Goal: Book appointment/travel/reservation

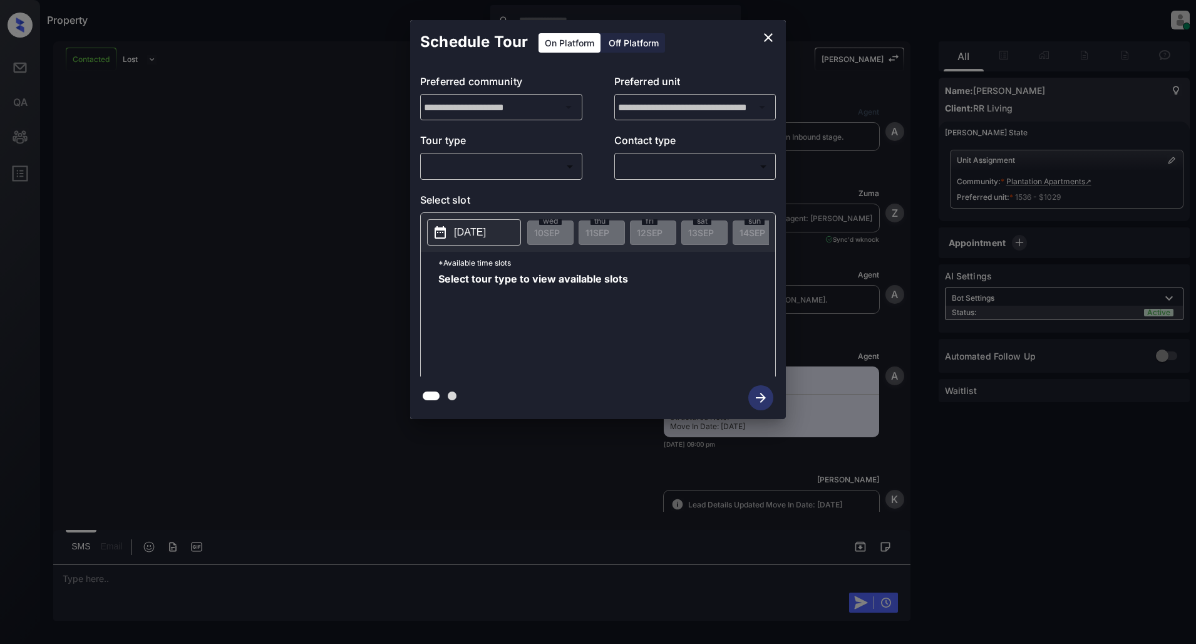
scroll to position [2709, 0]
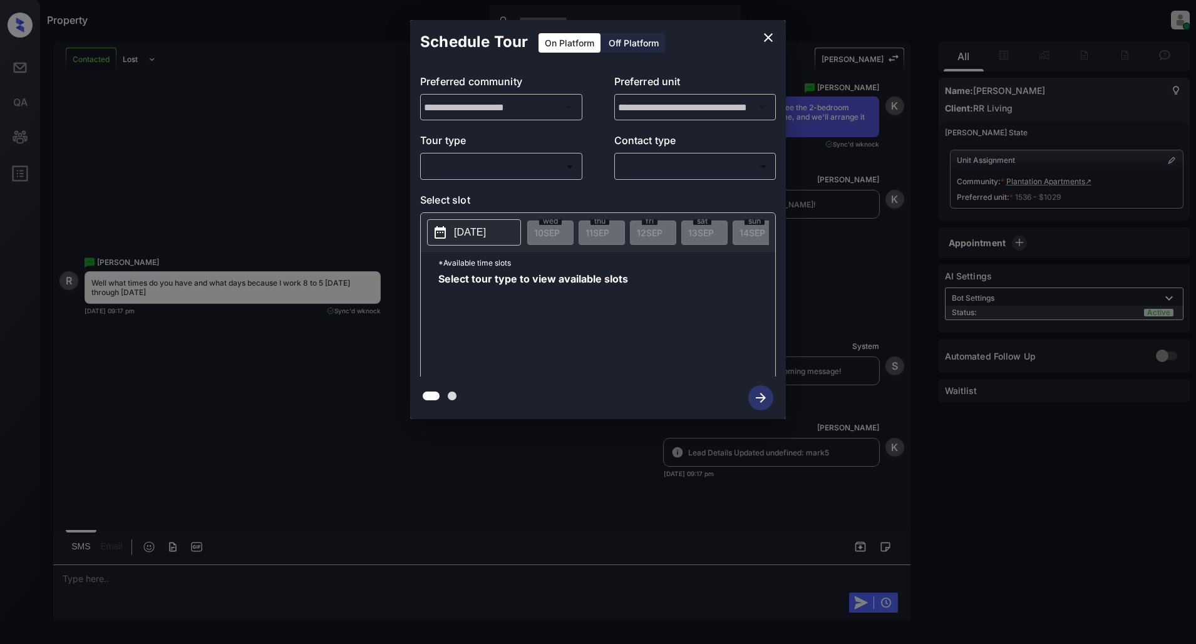
click at [500, 160] on body "Property [PERSON_NAME] Online Set yourself offline Set yourself on break Profil…" at bounding box center [598, 322] width 1196 height 644
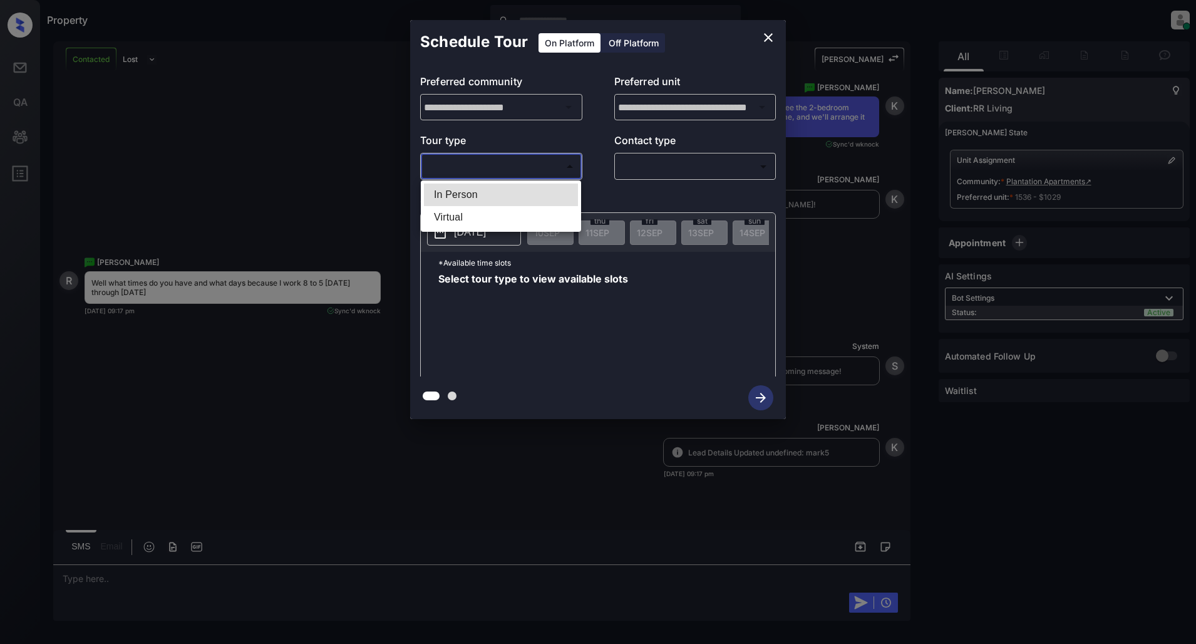
click at [479, 189] on li "In Person" at bounding box center [501, 194] width 154 height 23
type input "********"
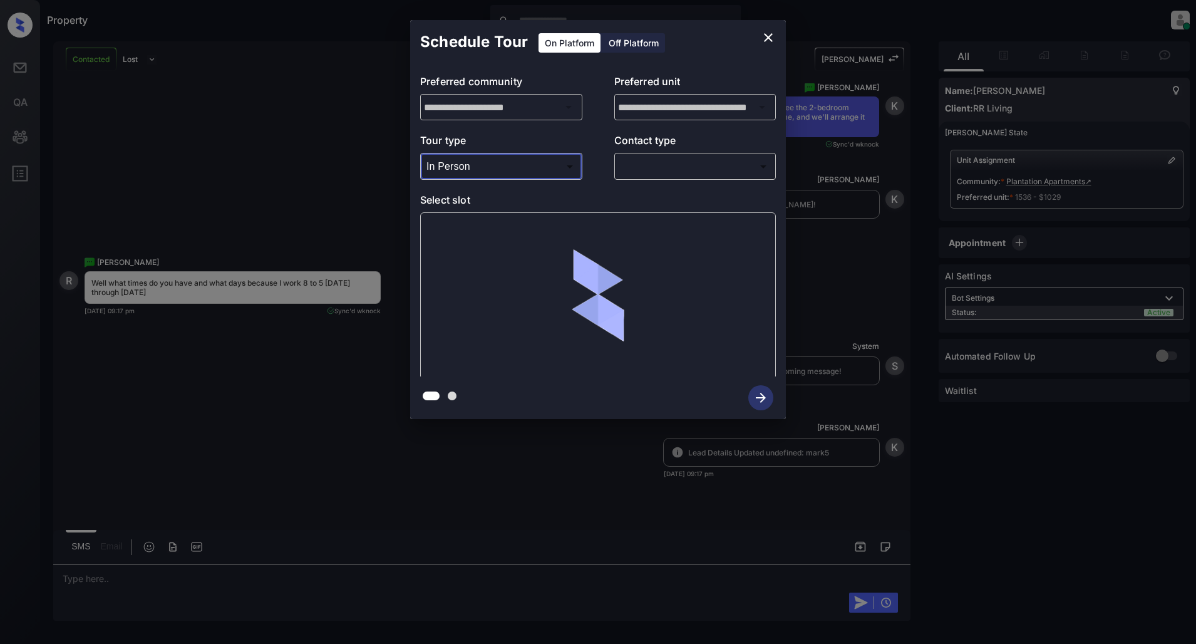
click at [592, 160] on div "Tour type In Person ******** ​ Contact type ​ ​" at bounding box center [598, 156] width 356 height 47
click at [690, 174] on body "Property [PERSON_NAME] Online Set yourself offline Set yourself on break Profil…" at bounding box center [598, 322] width 1196 height 644
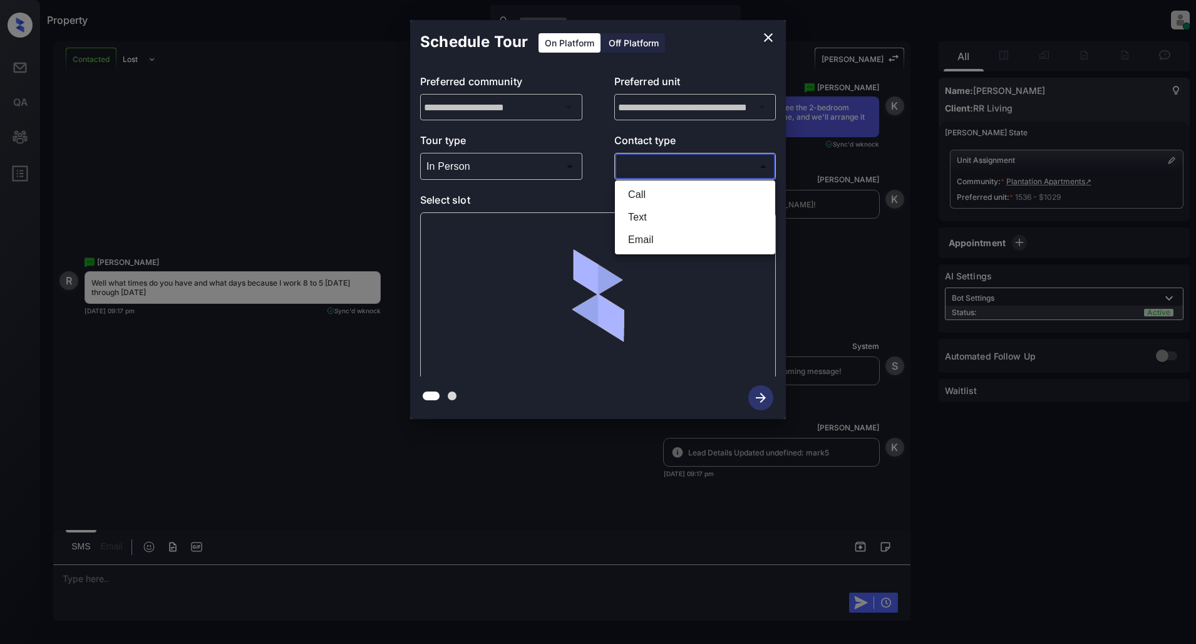
click at [640, 208] on li "Text" at bounding box center [695, 217] width 154 height 23
type input "****"
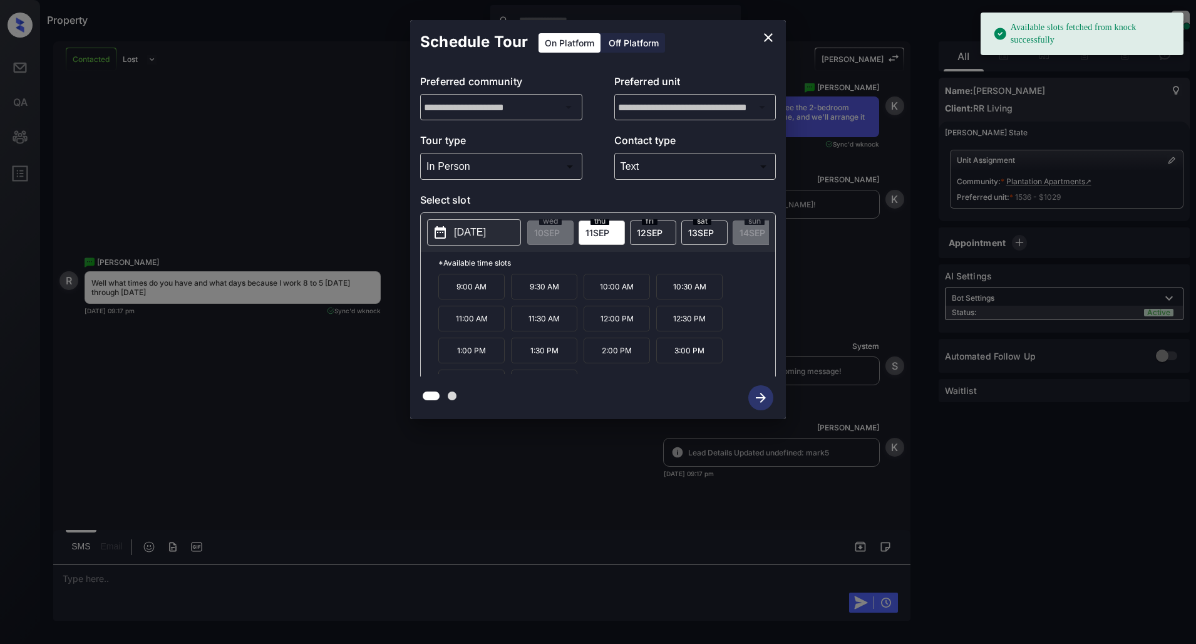
click at [522, 240] on div "[DATE] 10 SEP [DATE] [DATE] [DATE] [DATE] [DATE] [DATE] [DATE] [DATE] [DATE] [D…" at bounding box center [598, 232] width 354 height 39
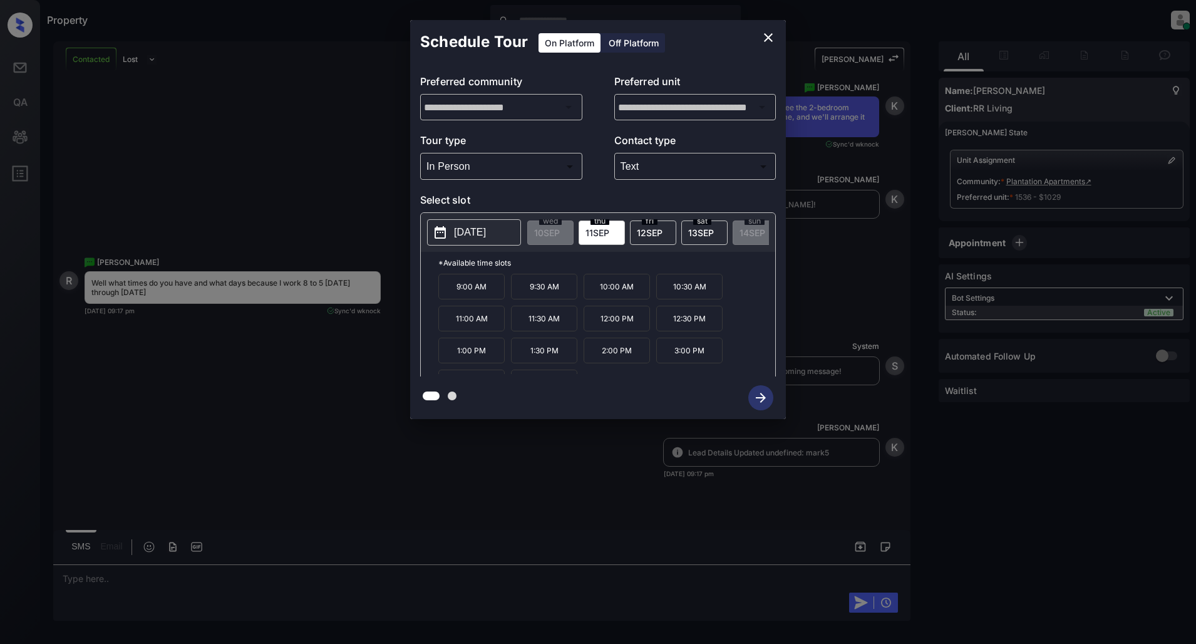
click at [486, 234] on p "[DATE]" at bounding box center [470, 232] width 32 height 15
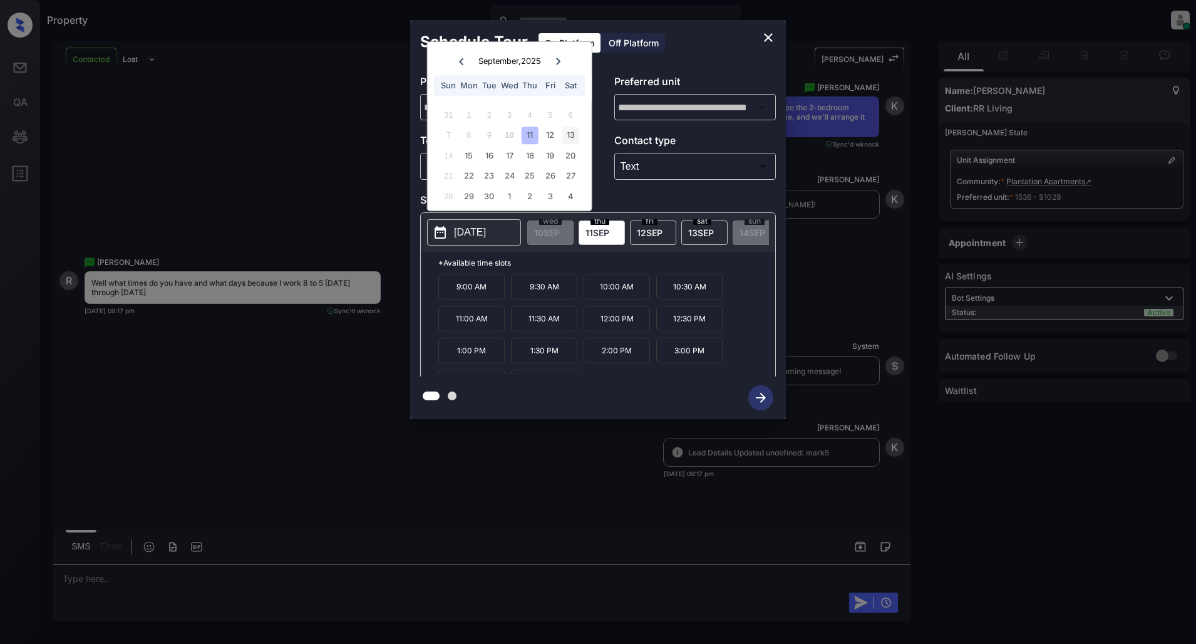
click at [569, 139] on div "13" at bounding box center [570, 135] width 17 height 17
click at [605, 430] on div "**********" at bounding box center [598, 219] width 1196 height 439
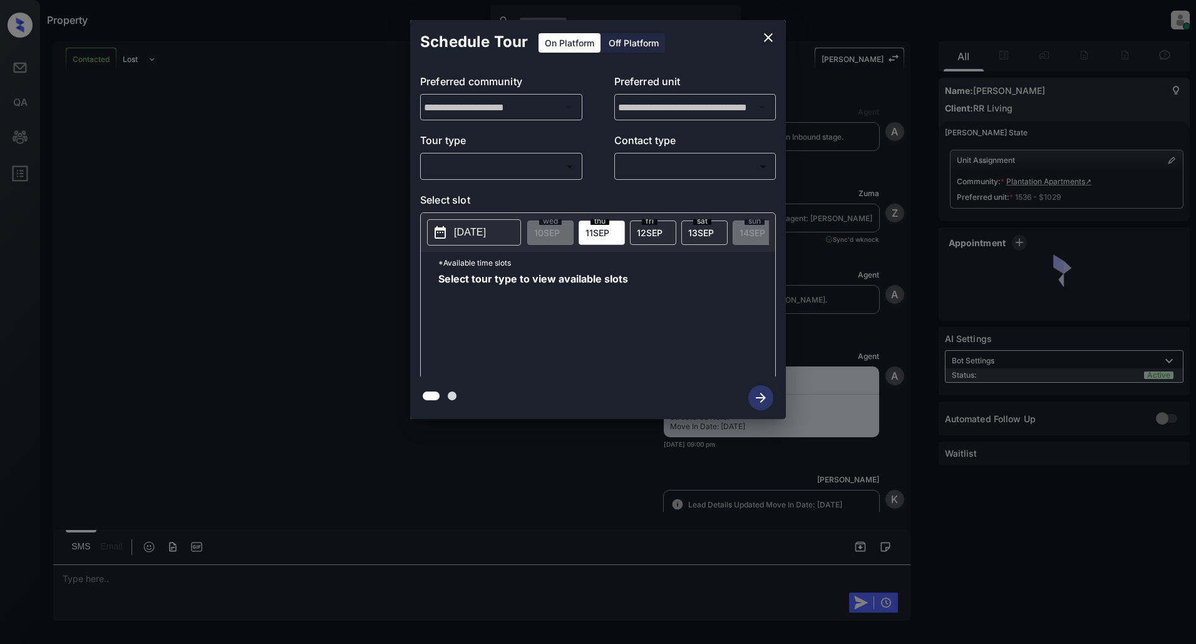
scroll to position [2709, 0]
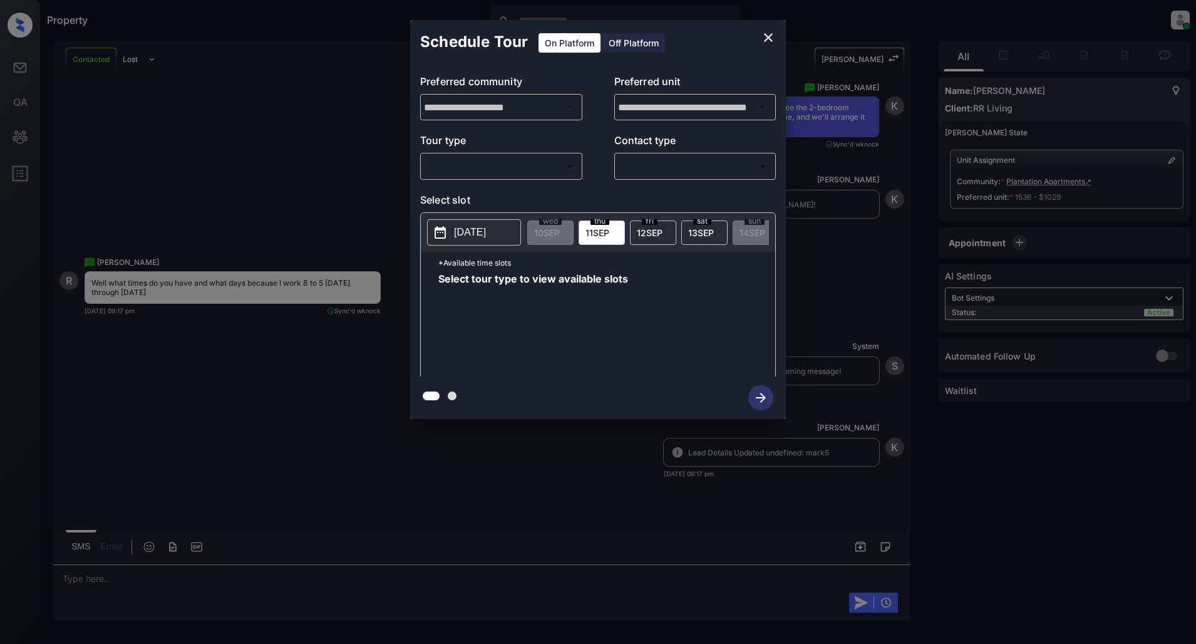
click at [548, 178] on div "​ ​" at bounding box center [501, 166] width 162 height 27
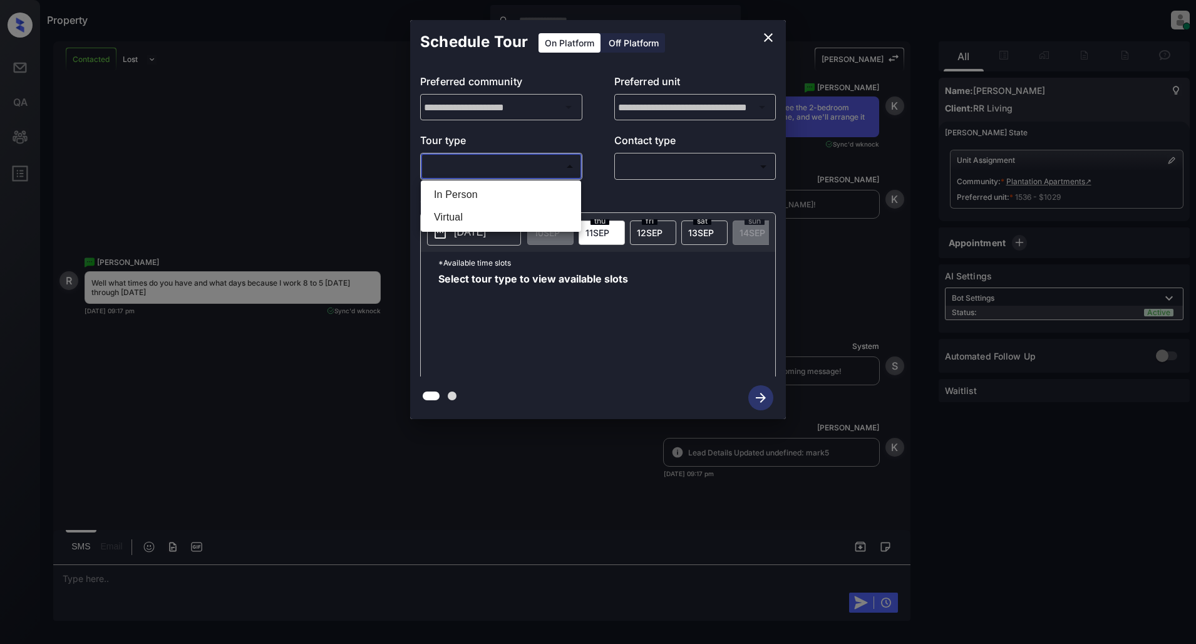
click at [462, 169] on body "Property [PERSON_NAME] Online Set yourself offline Set yourself on break Profil…" at bounding box center [598, 322] width 1196 height 644
click at [460, 190] on li "In Person" at bounding box center [501, 194] width 154 height 23
type input "********"
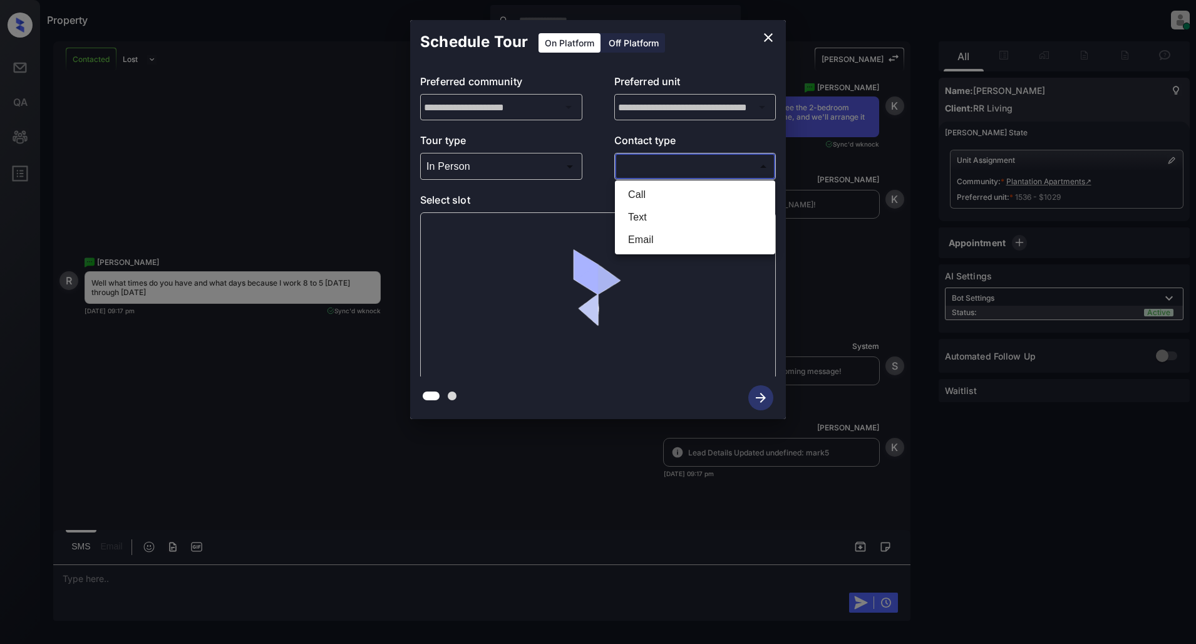
click at [680, 170] on body "Property [PERSON_NAME] Online Set yourself offline Set yourself on break Profil…" at bounding box center [598, 322] width 1196 height 644
click at [651, 208] on li "Text" at bounding box center [695, 217] width 154 height 23
type input "****"
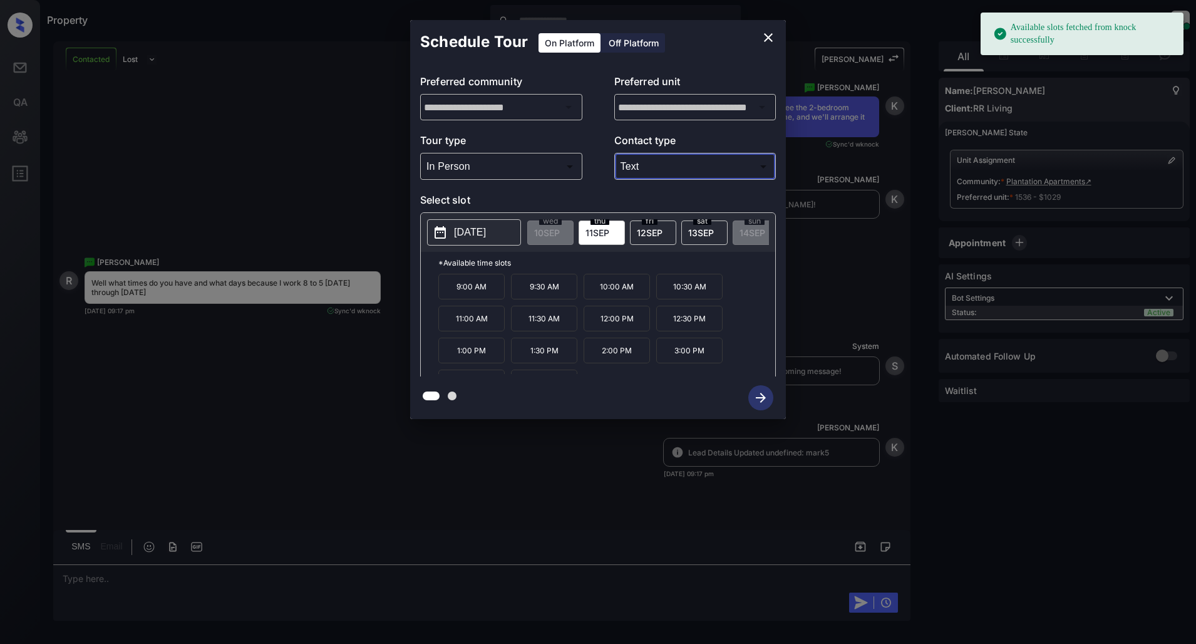
click at [478, 230] on p "[DATE]" at bounding box center [470, 232] width 32 height 15
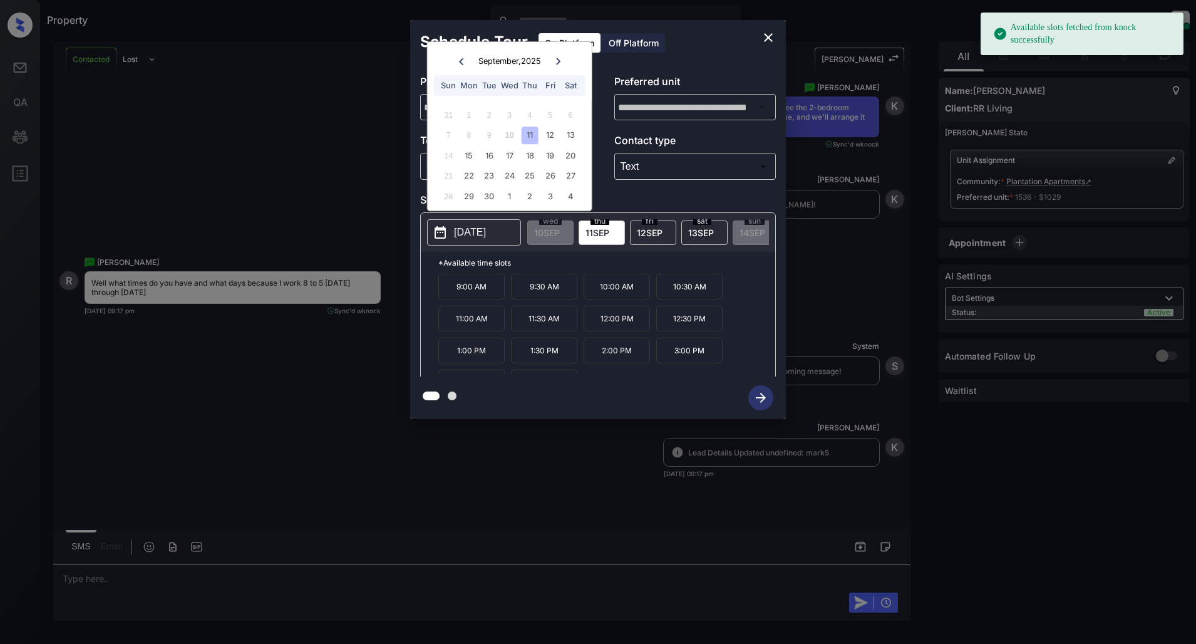
click at [559, 136] on div "7 8 9 10 11 12 13" at bounding box center [509, 135] width 156 height 20
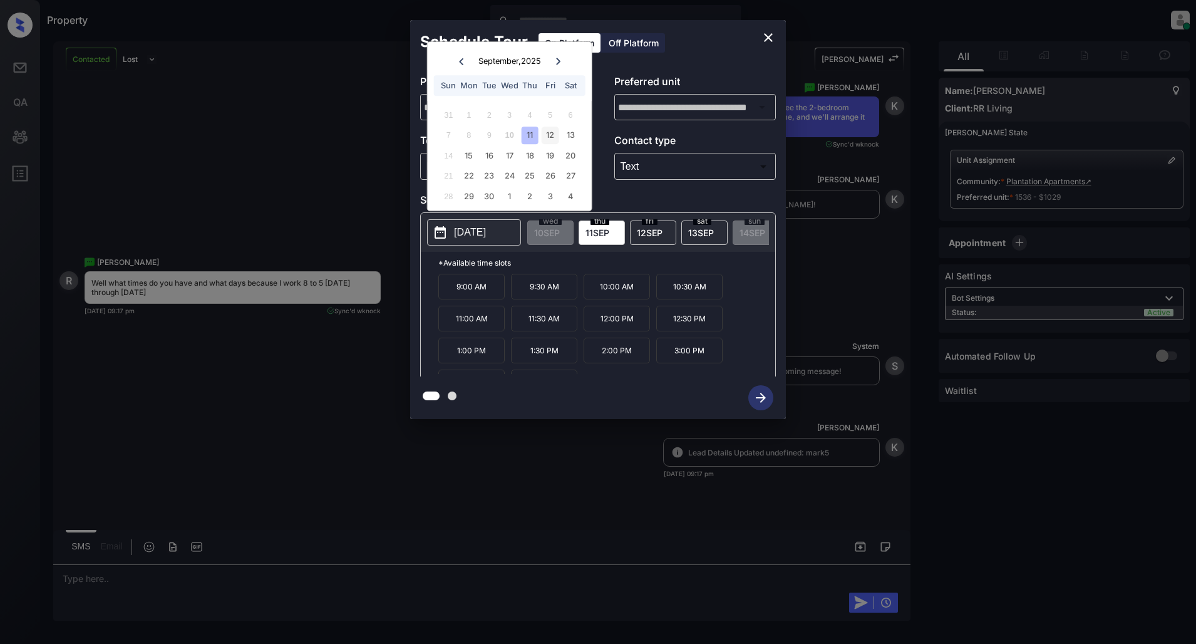
click at [552, 136] on div "12" at bounding box center [550, 135] width 17 height 17
click at [577, 138] on div "13" at bounding box center [570, 135] width 17 height 17
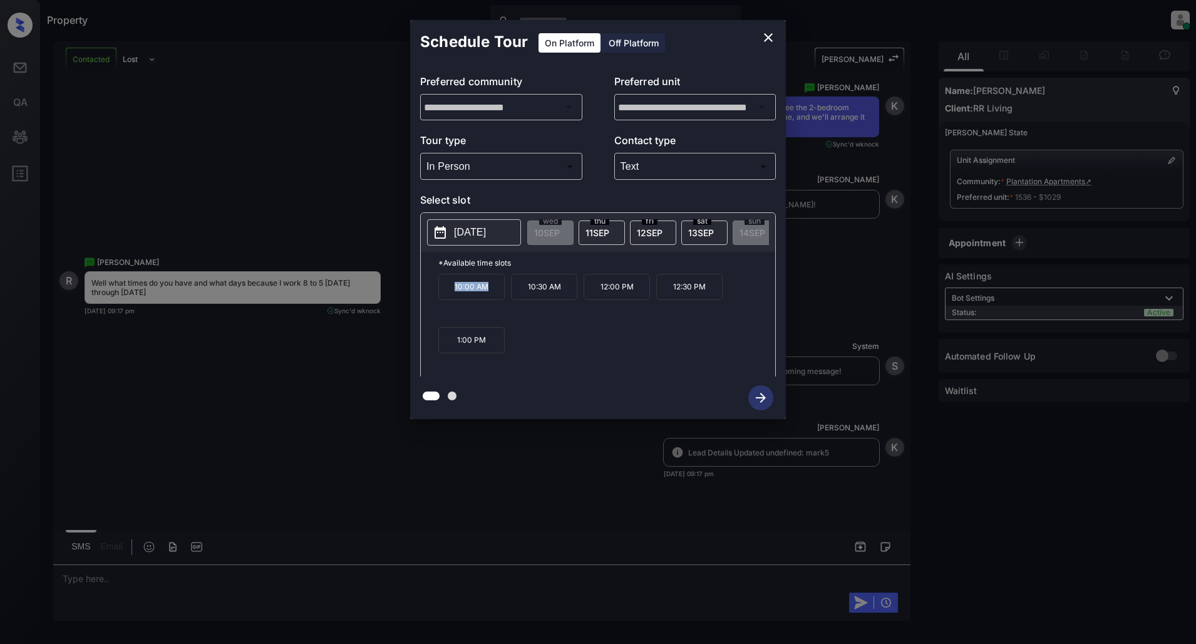
drag, startPoint x: 490, startPoint y: 296, endPoint x: 439, endPoint y: 298, distance: 50.8
click at [439, 298] on p "10:00 AM" at bounding box center [471, 287] width 66 height 26
copy p "10:00 AM"
drag, startPoint x: 634, startPoint y: 293, endPoint x: 583, endPoint y: 293, distance: 51.3
click at [583, 293] on div "10:00 AM 10:30 AM 12:00 PM 12:30 PM 1:00 PM" at bounding box center [606, 324] width 337 height 100
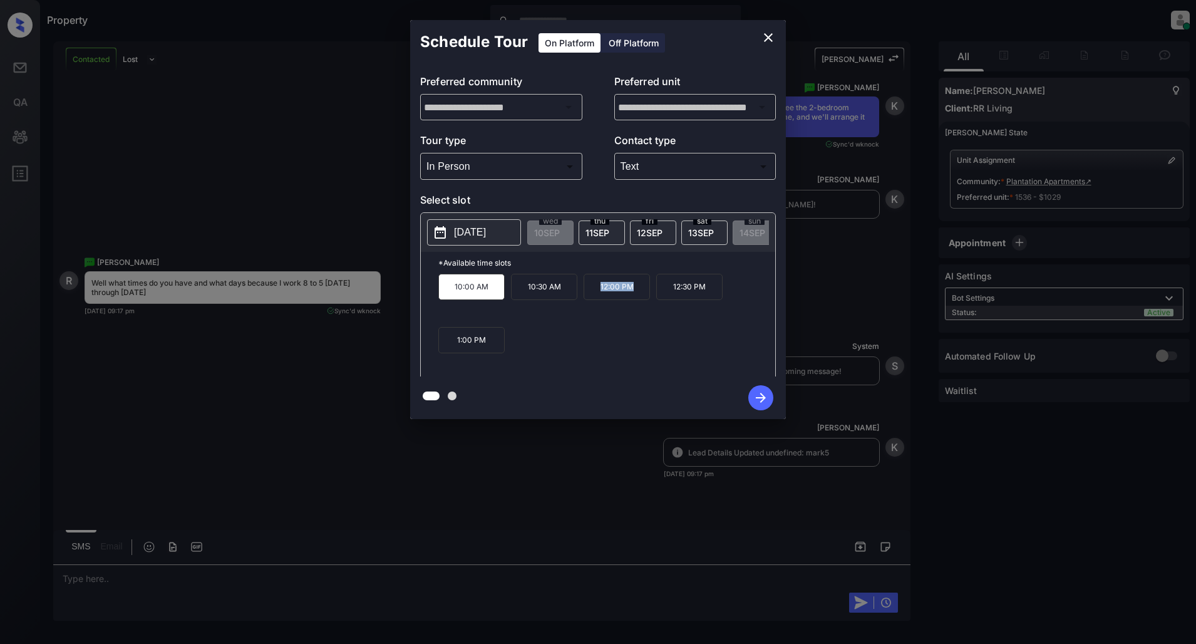
copy p "12:00 PM"
drag, startPoint x: 487, startPoint y: 351, endPoint x: 453, endPoint y: 351, distance: 34.4
click at [453, 351] on p "1:00 PM" at bounding box center [471, 340] width 66 height 26
copy p "1:00 PM"
click at [768, 36] on icon "close" at bounding box center [768, 37] width 15 height 15
